Goal: Task Accomplishment & Management: Manage account settings

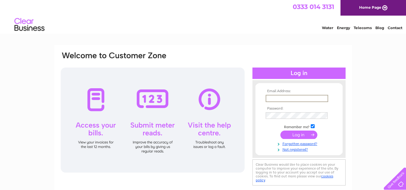
click at [290, 98] on input "text" at bounding box center [297, 98] width 63 height 7
type input "[EMAIL_ADDRESS][DOMAIN_NAME]"
click at [292, 143] on link "Forgotten password?" at bounding box center [300, 143] width 68 height 6
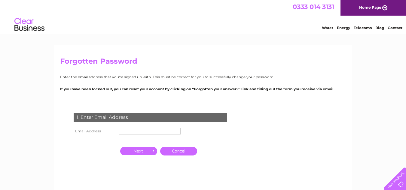
click at [164, 130] on input "text" at bounding box center [150, 131] width 62 height 7
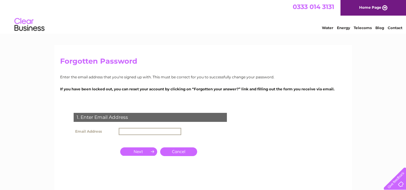
type input "[EMAIL_ADDRESS][DOMAIN_NAME]"
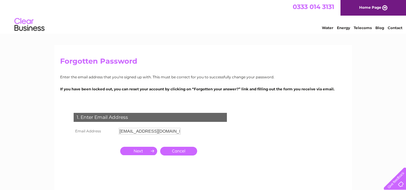
click at [136, 149] on input "button" at bounding box center [138, 151] width 37 height 8
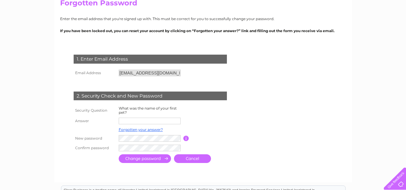
scroll to position [60, 0]
